Goal: Check status: Check status

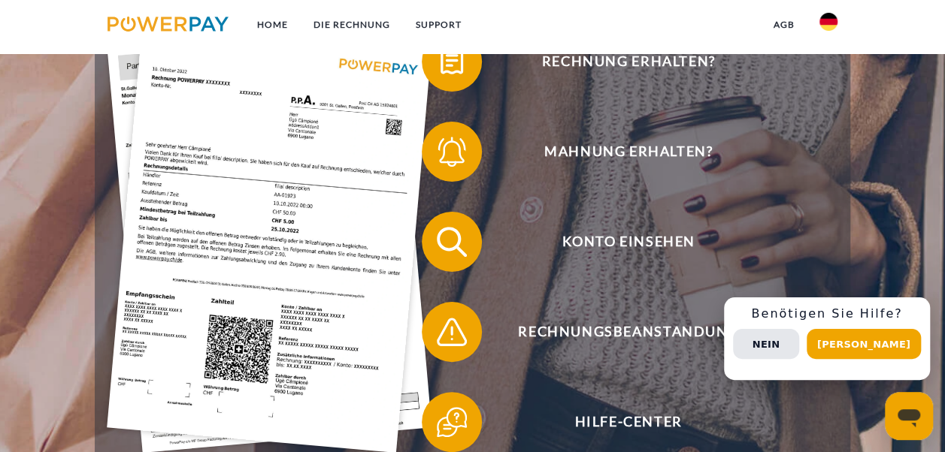
scroll to position [302, 0]
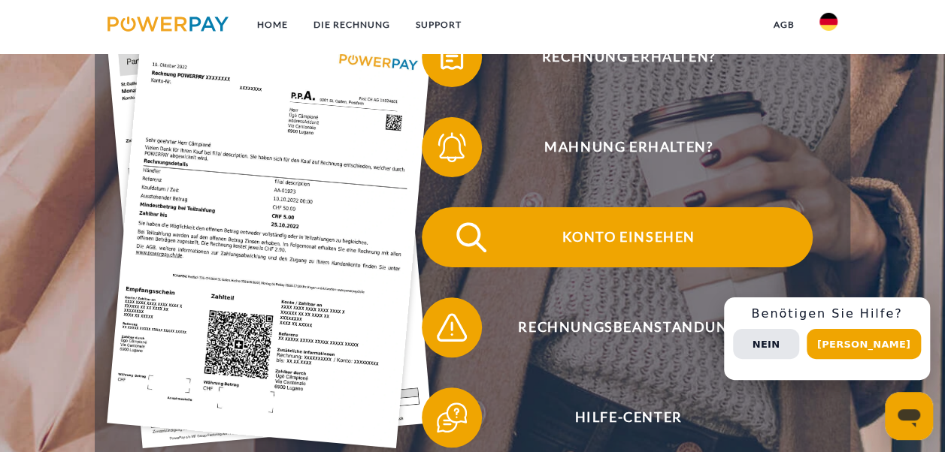
click at [628, 250] on span "Konto einsehen" at bounding box center [628, 237] width 368 height 60
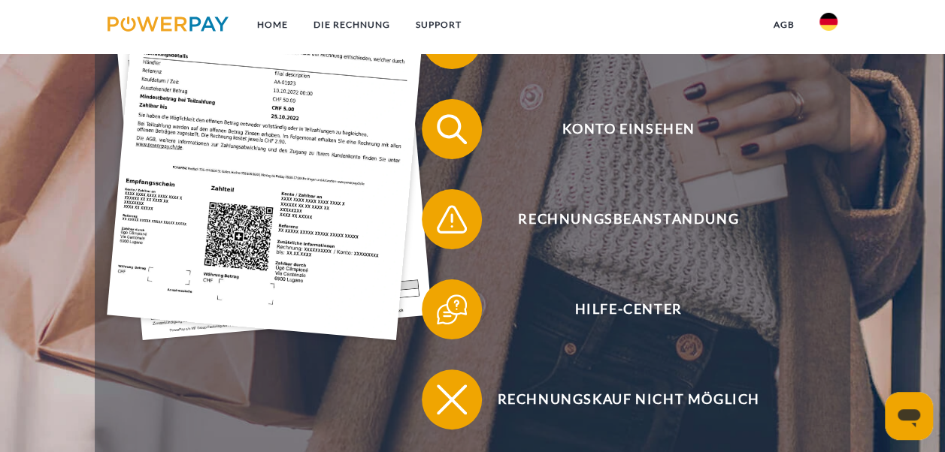
scroll to position [422, 0]
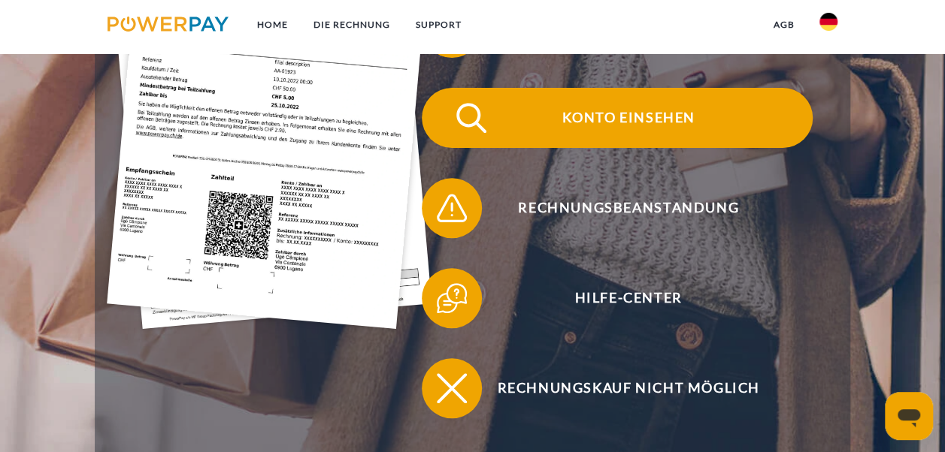
click at [634, 122] on span "Konto einsehen" at bounding box center [628, 118] width 368 height 60
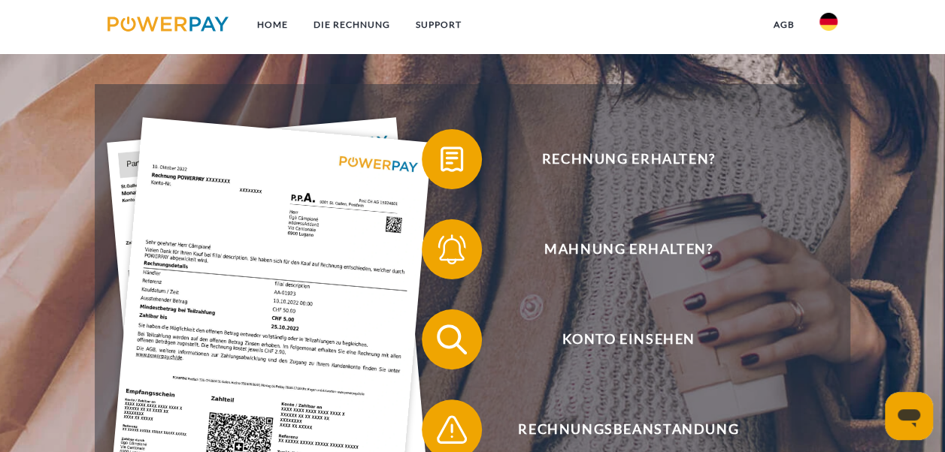
scroll to position [230, 0]
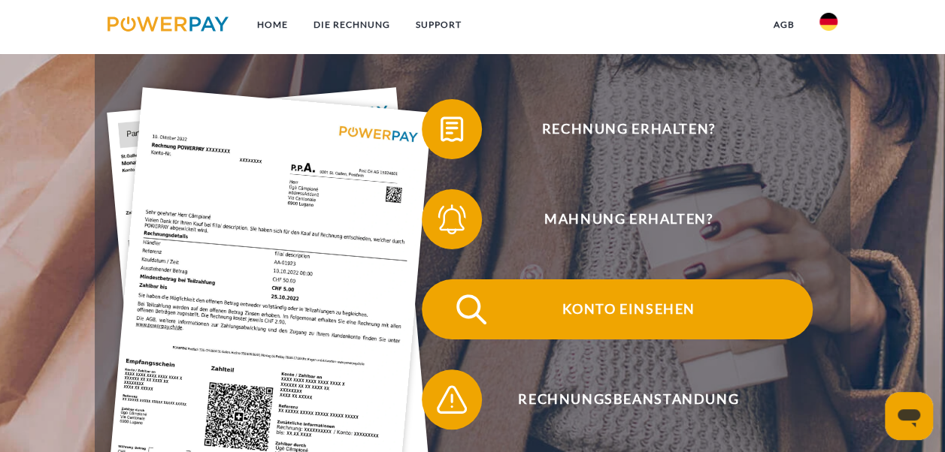
click at [665, 298] on span "Konto einsehen" at bounding box center [628, 310] width 368 height 60
click at [587, 311] on span "Konto einsehen" at bounding box center [628, 310] width 368 height 60
